Goal: Task Accomplishment & Management: Use online tool/utility

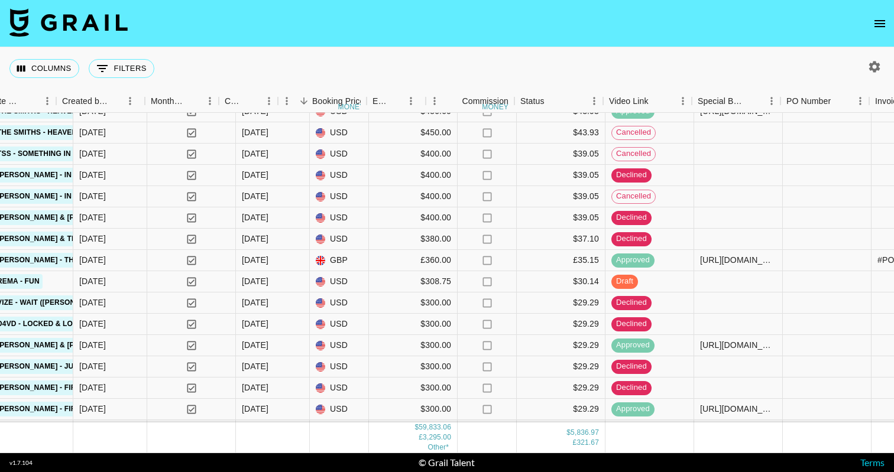
scroll to position [1808, 864]
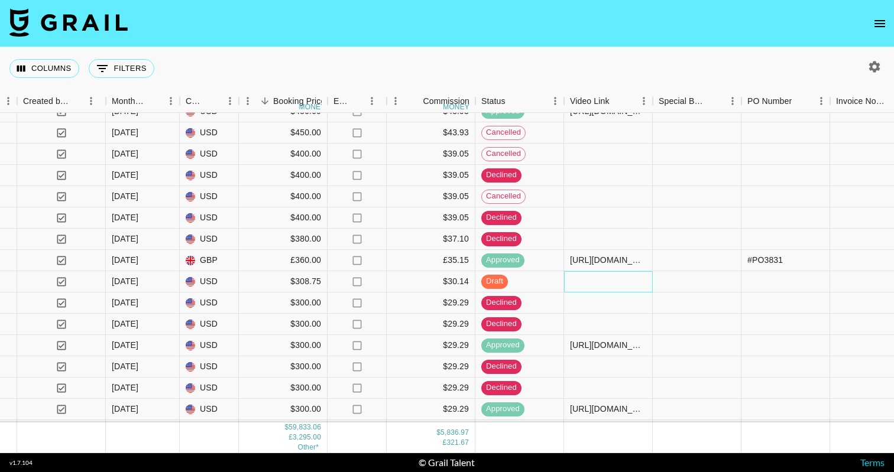
click at [581, 287] on div at bounding box center [608, 281] width 89 height 21
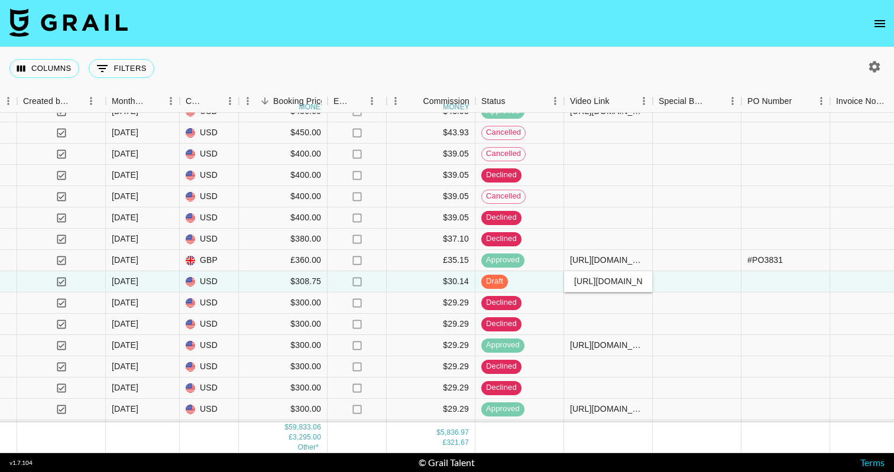
type input "[URL][DOMAIN_NAME]"
click at [698, 287] on div at bounding box center [697, 281] width 89 height 21
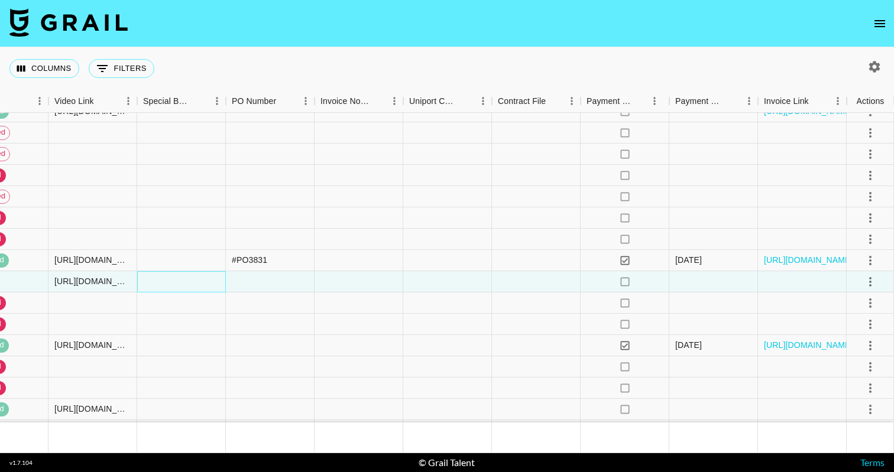
scroll to position [1808, 1380]
click at [866, 281] on icon "select merge strategy" at bounding box center [870, 282] width 14 height 14
click at [843, 395] on div "Approve" at bounding box center [845, 393] width 36 height 14
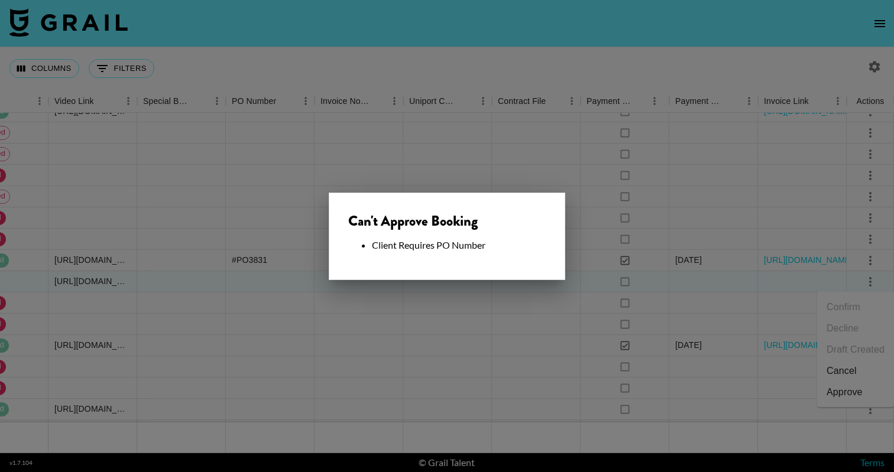
click at [516, 310] on div at bounding box center [447, 236] width 894 height 472
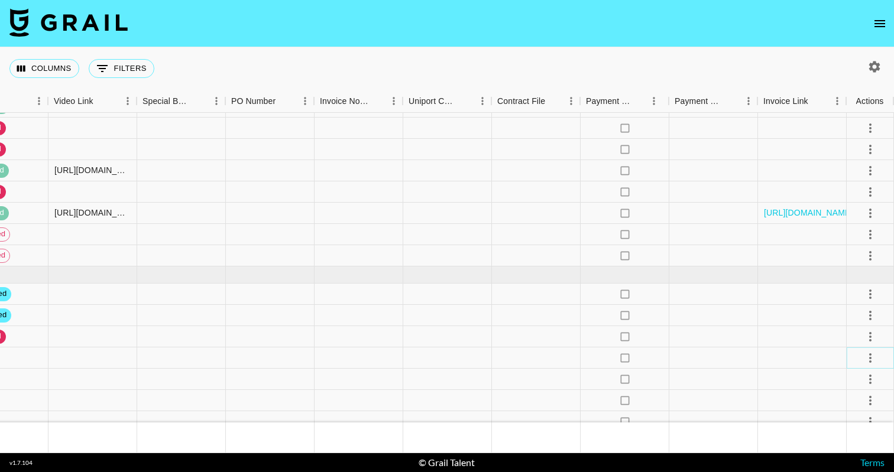
scroll to position [2047, 1380]
click at [876, 360] on icon "select merge strategy" at bounding box center [870, 358] width 14 height 14
click at [871, 264] on li "Decline" at bounding box center [855, 268] width 77 height 21
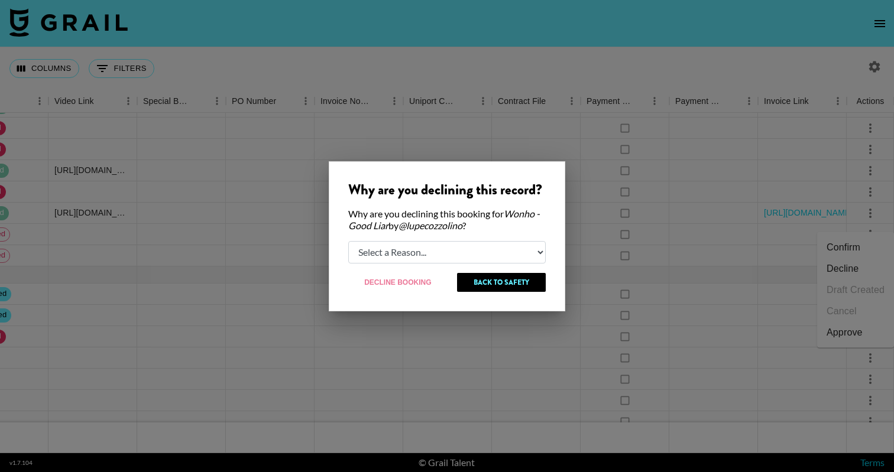
select select "creator_decline"
click at [415, 283] on button "Decline Booking" at bounding box center [398, 282] width 100 height 19
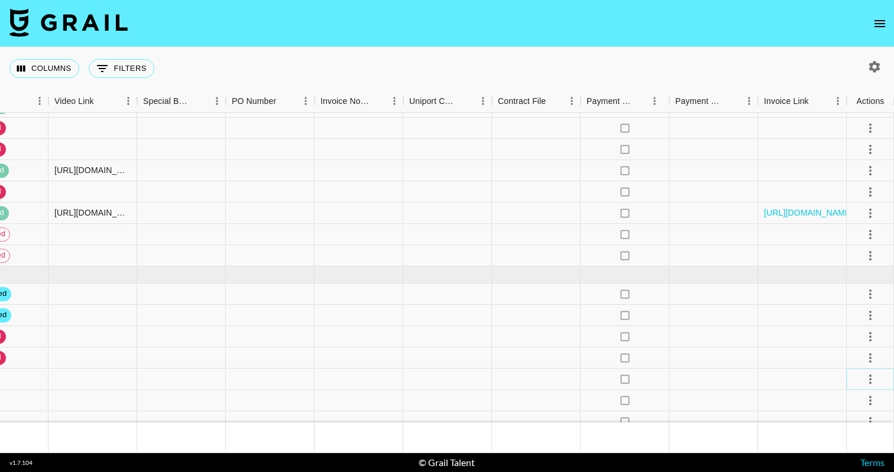
click at [872, 373] on icon "select merge strategy" at bounding box center [870, 380] width 14 height 14
click at [865, 294] on li "Decline" at bounding box center [855, 290] width 77 height 21
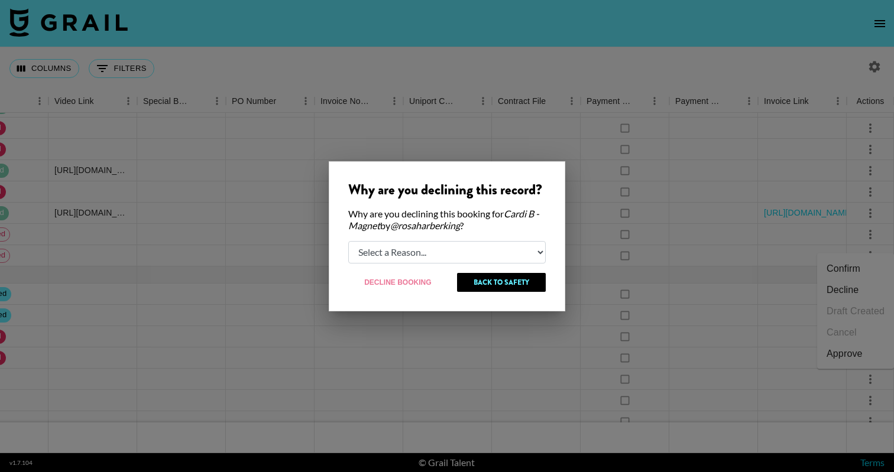
select select "booker_cancel"
click at [383, 283] on button "Decline Booking" at bounding box center [398, 282] width 100 height 19
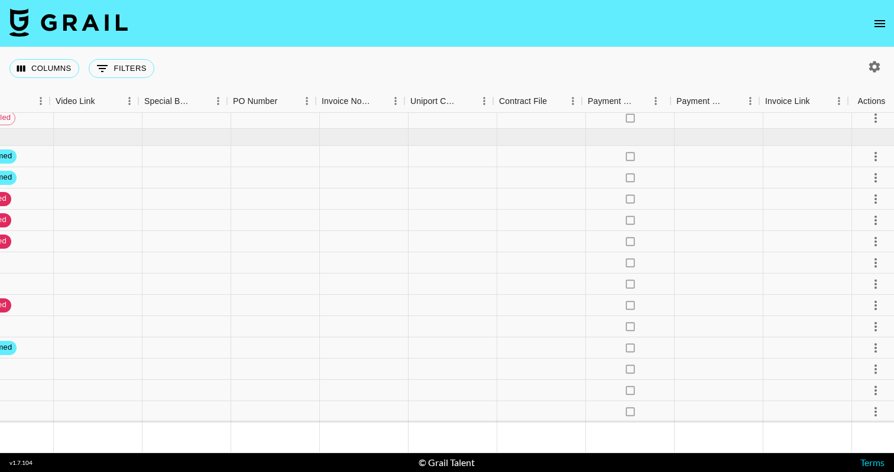
scroll to position [2185, 1378]
click at [867, 351] on icon "select merge strategy" at bounding box center [872, 348] width 14 height 14
click at [878, 257] on li "Decline" at bounding box center [855, 258] width 77 height 21
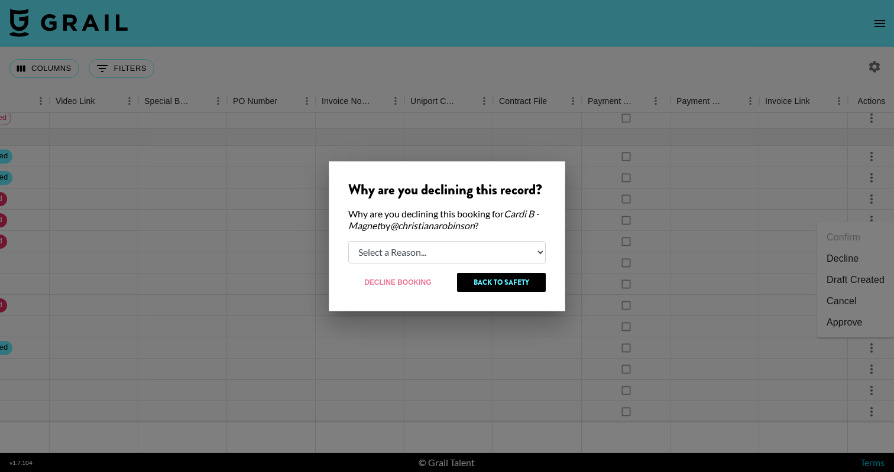
select select "booker_cancel"
click at [410, 281] on button "Decline Booking" at bounding box center [398, 282] width 100 height 19
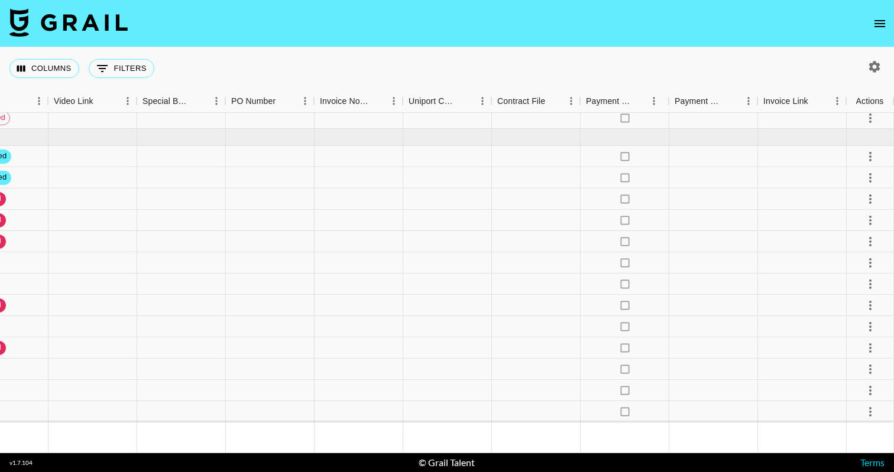
scroll to position [2185, 1380]
click at [873, 368] on icon "select merge strategy" at bounding box center [870, 369] width 14 height 14
click at [849, 282] on li "Decline" at bounding box center [855, 280] width 77 height 21
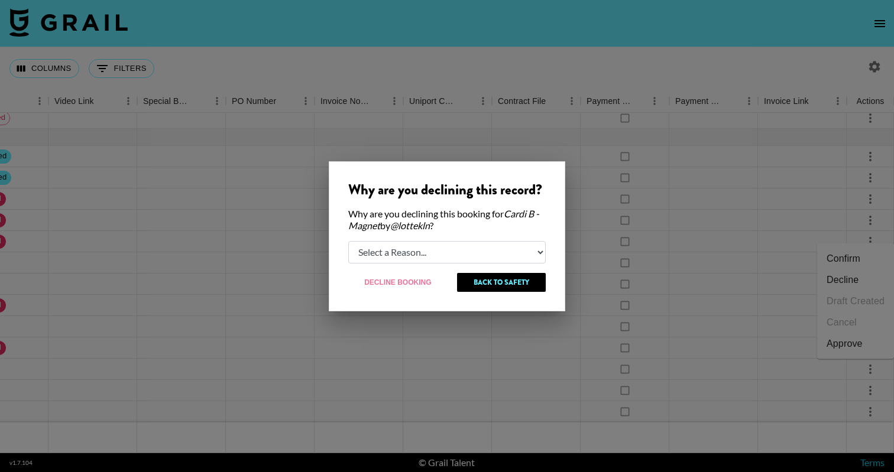
select select "booker_cancel"
click at [397, 284] on button "Decline Booking" at bounding box center [398, 282] width 100 height 19
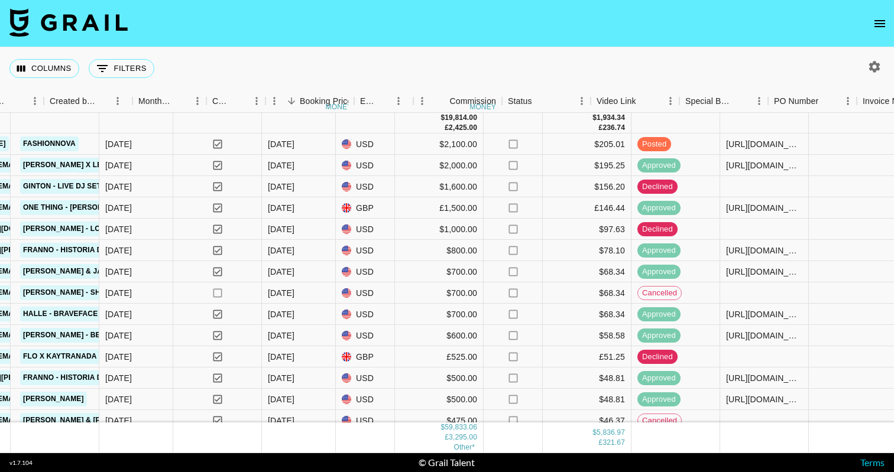
scroll to position [0, 837]
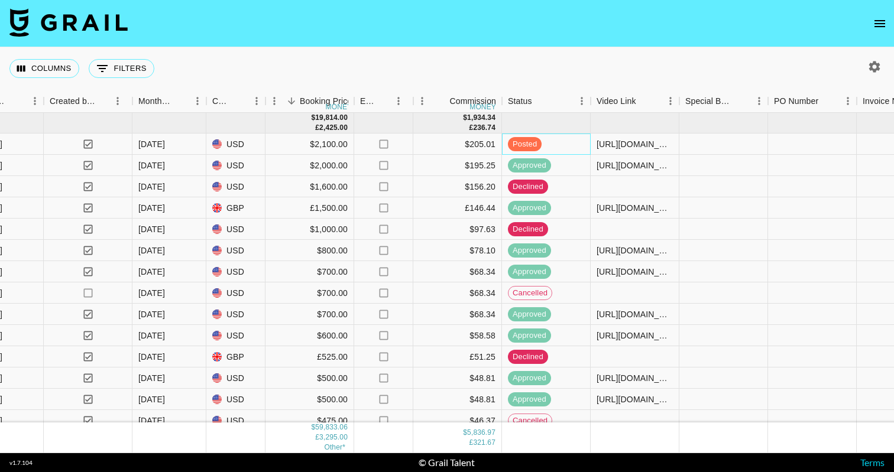
click at [540, 145] on span "posted" at bounding box center [525, 144] width 34 height 11
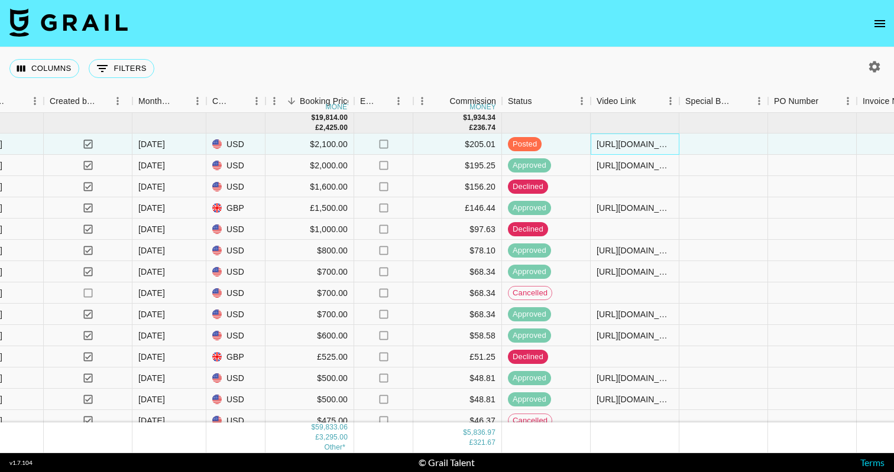
click at [627, 147] on div "[URL][DOMAIN_NAME], [URL][DOMAIN_NAME], [URL][DOMAIN_NAME], [URL][DOMAIN_NAME],…" at bounding box center [635, 144] width 76 height 12
click at [629, 143] on div "[URL][DOMAIN_NAME], [URL][DOMAIN_NAME], [URL][DOMAIN_NAME], [URL][DOMAIN_NAME],…" at bounding box center [635, 144] width 76 height 12
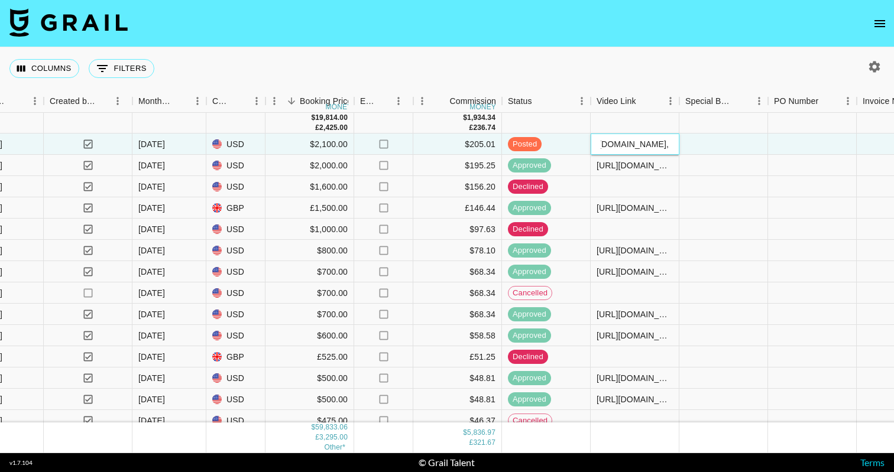
paste input "[URL][DOMAIN_NAME]"
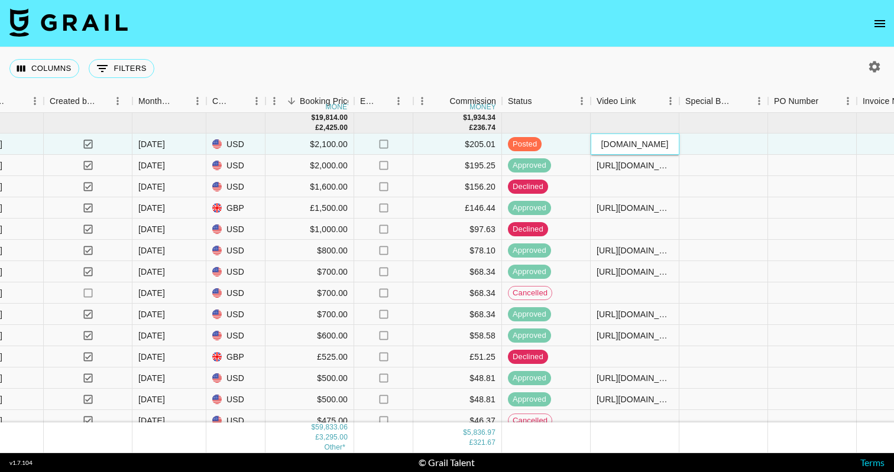
type input "[URL][DOMAIN_NAME], [URL][DOMAIN_NAME], [URL][DOMAIN_NAME], [URL][DOMAIN_NAME],…"
click at [730, 137] on div at bounding box center [723, 144] width 89 height 21
